Goal: Information Seeking & Learning: Learn about a topic

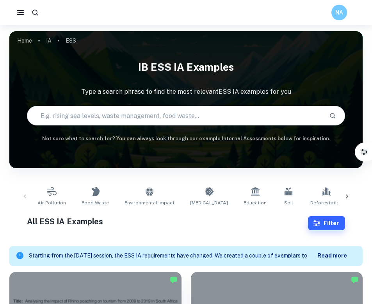
click at [333, 256] on b "Read more" at bounding box center [332, 255] width 30 height 6
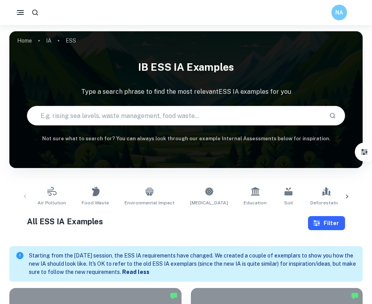
click at [318, 220] on icon "button" at bounding box center [317, 223] width 8 height 8
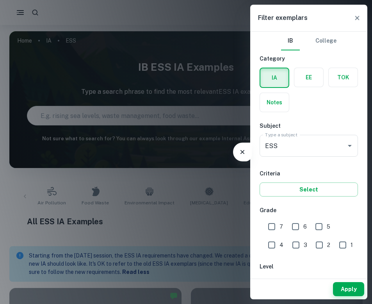
click at [358, 17] on icon "button" at bounding box center [357, 18] width 4 height 4
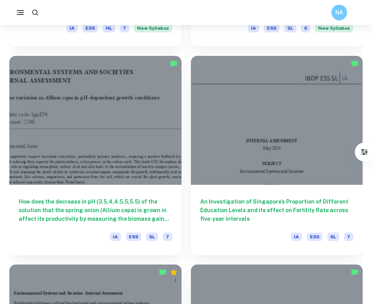
scroll to position [1278, 0]
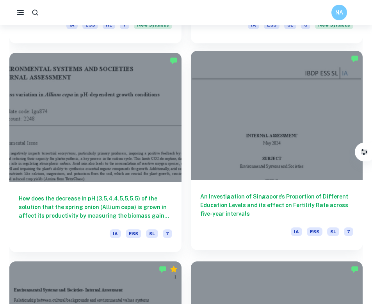
click at [220, 210] on h6 "An Investigation of Singapore’s Proportion of Different Education Levels and it…" at bounding box center [276, 205] width 153 height 26
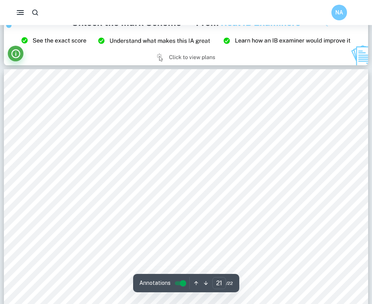
scroll to position [9843, 0]
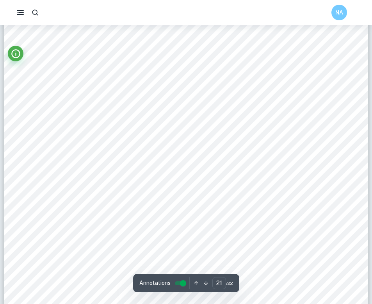
type input "3"
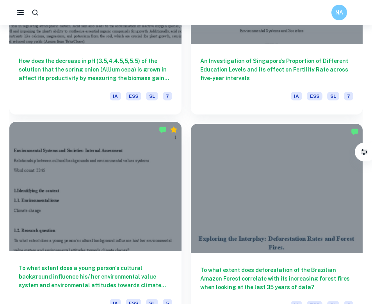
scroll to position [1384, 0]
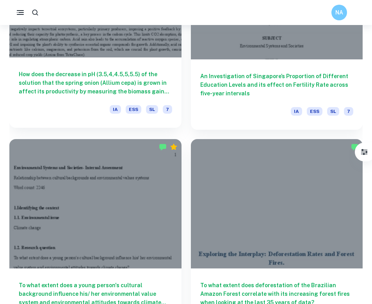
click at [82, 79] on h6 "How does the decrease in pH (3.5,4,4.5,5,5.5) of the solution that the spring o…" at bounding box center [95, 83] width 153 height 26
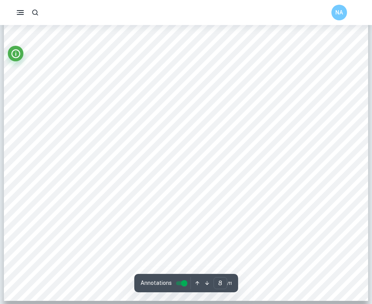
scroll to position [3657, 0]
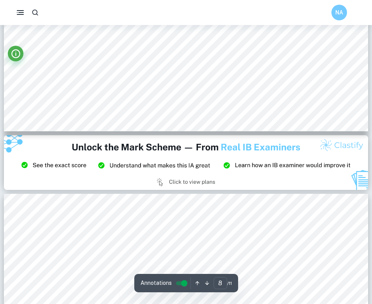
type input "9"
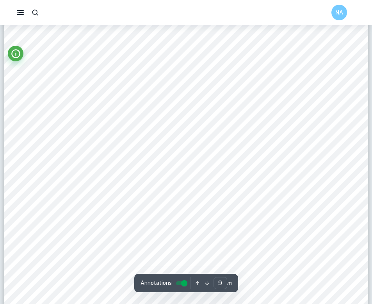
scroll to position [4018, 0]
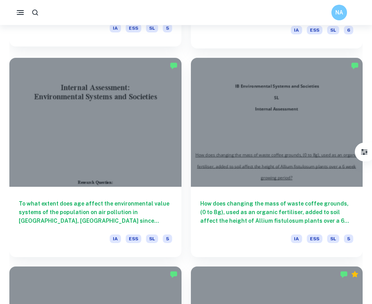
scroll to position [1718, 0]
